Goal: Transaction & Acquisition: Purchase product/service

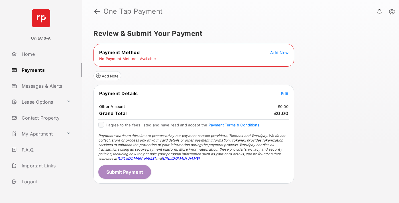
click at [279, 52] on span "Add New" at bounding box center [279, 52] width 18 height 5
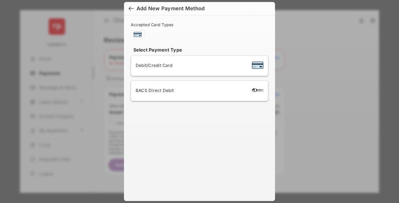
click at [152, 65] on span "Debit/Credit Card" at bounding box center [154, 65] width 37 height 5
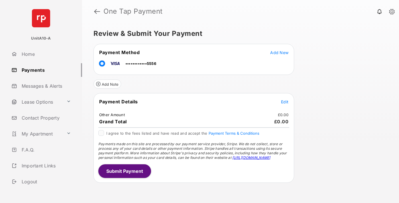
click at [284, 102] on span "Edit" at bounding box center [284, 101] width 7 height 5
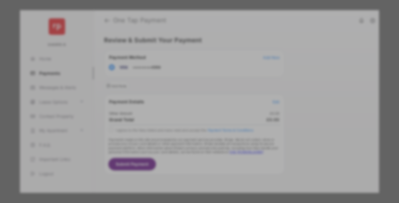
type input "***"
click at [180, 145] on button "Save" at bounding box center [180, 151] width 28 height 14
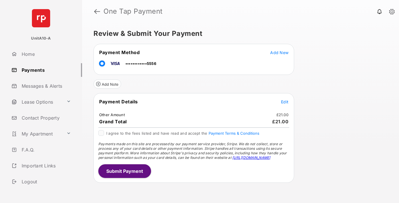
click at [124, 171] on button "Submit Payment" at bounding box center [124, 171] width 53 height 14
